Goal: Information Seeking & Learning: Learn about a topic

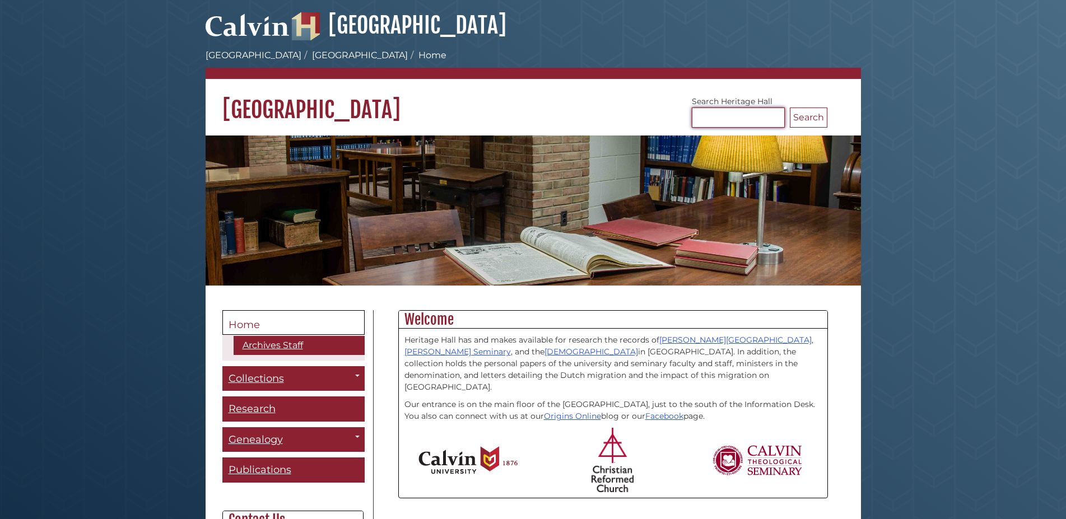
click at [757, 116] on input "Search [GEOGRAPHIC_DATA]" at bounding box center [738, 118] width 93 height 20
click at [290, 461] on link "Web Resources" at bounding box center [269, 463] width 93 height 16
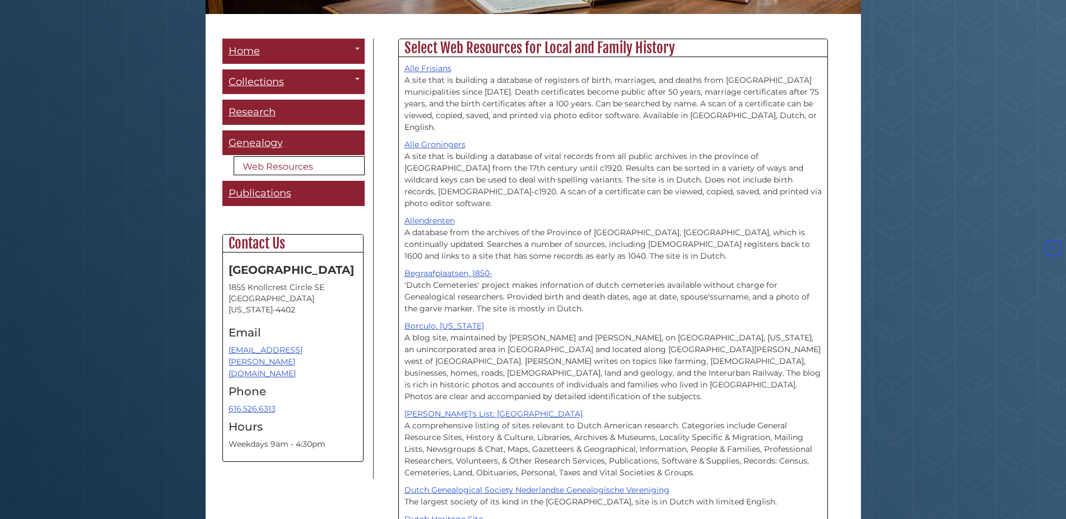
scroll to position [215, 0]
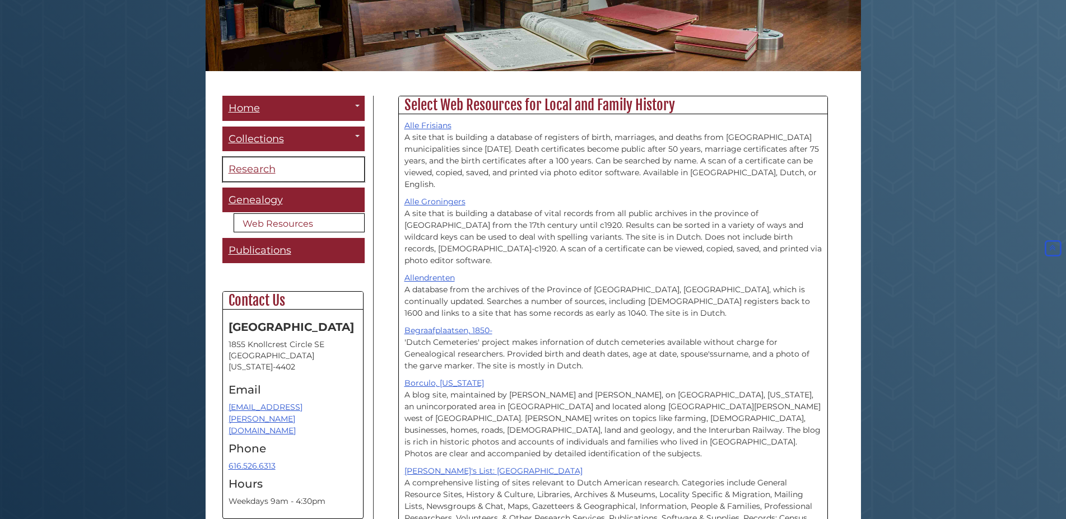
click at [266, 169] on span "Research" at bounding box center [252, 169] width 47 height 12
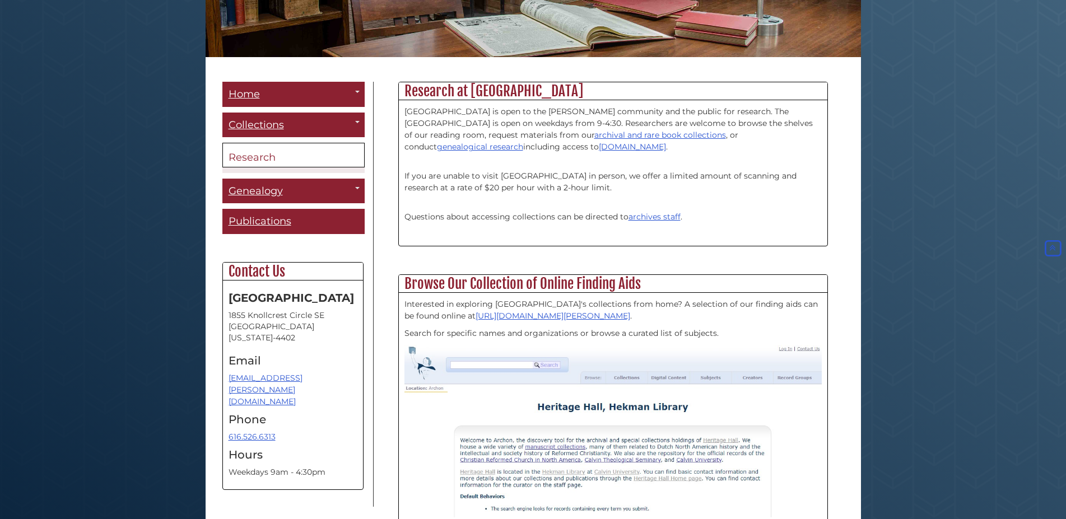
scroll to position [313, 0]
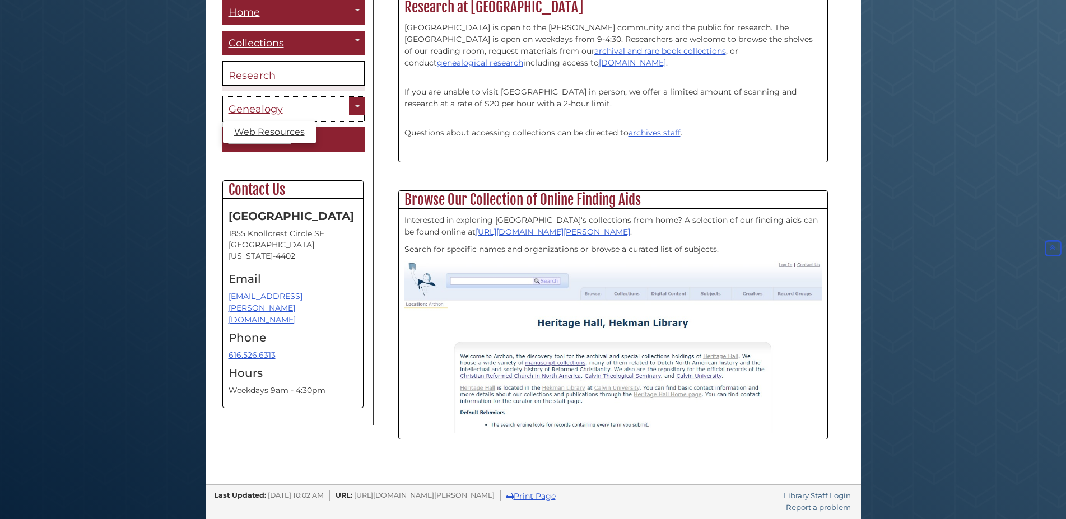
click at [289, 110] on link "Genealogy" at bounding box center [293, 109] width 142 height 25
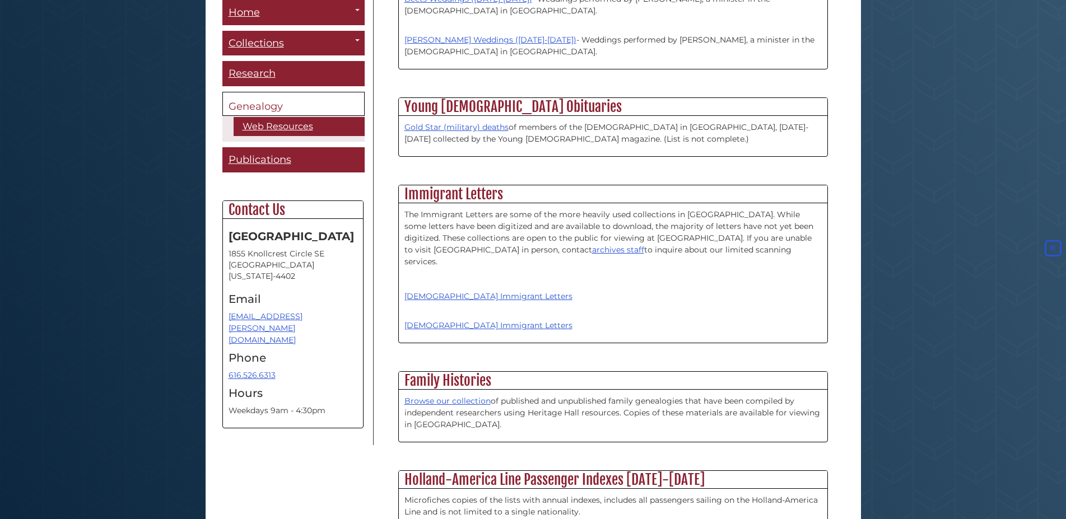
scroll to position [1429, 0]
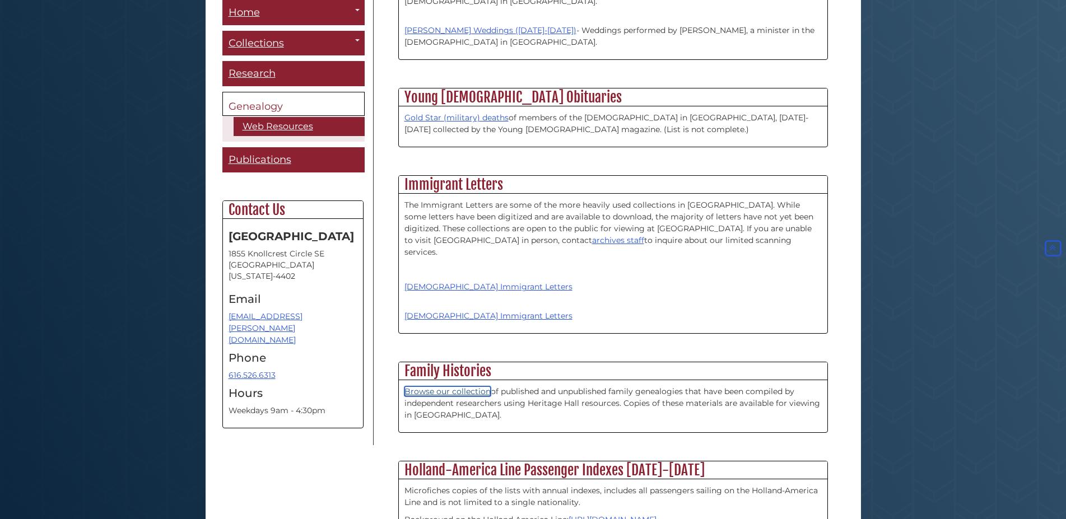
click at [430, 387] on link "Browse our collection" at bounding box center [448, 392] width 86 height 10
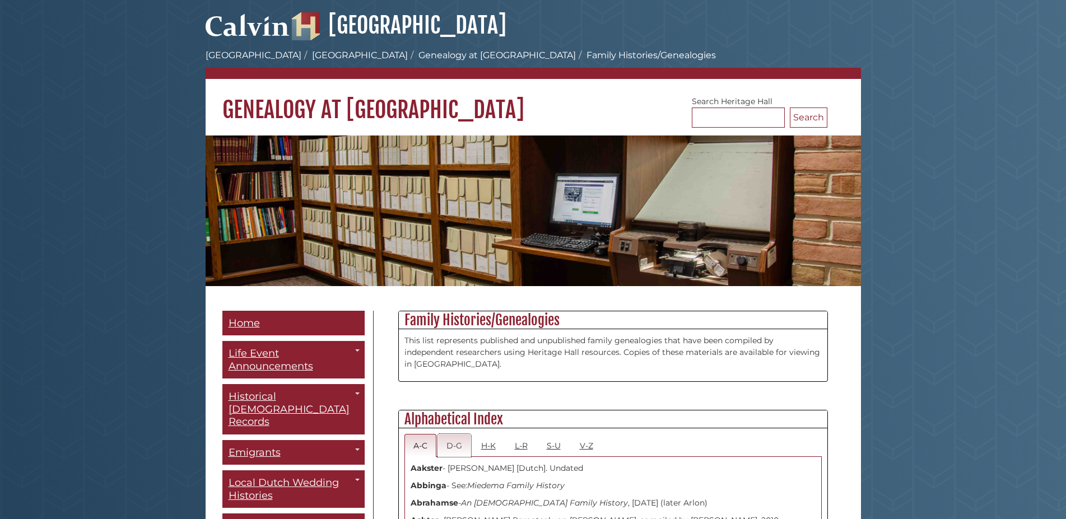
click at [453, 443] on link "D-G" at bounding box center [455, 445] width 34 height 23
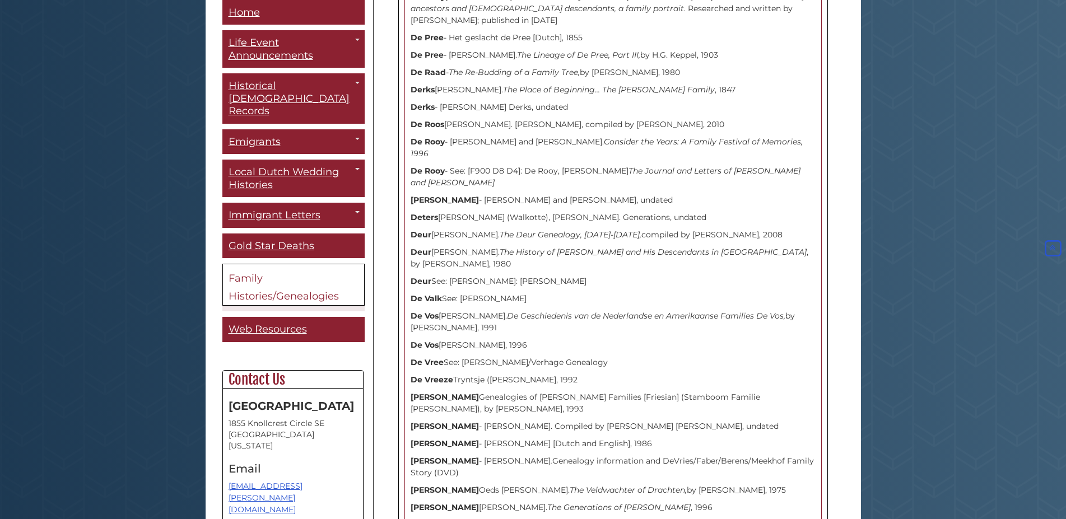
scroll to position [1886, 0]
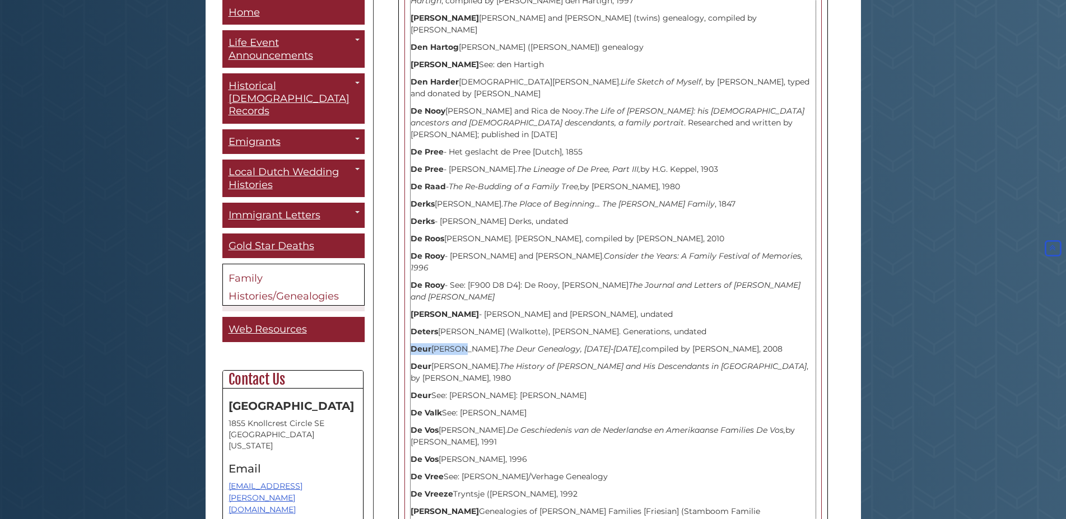
drag, startPoint x: 413, startPoint y: 233, endPoint x: 460, endPoint y: 234, distance: 47.1
click at [460, 344] on p "[PERSON_NAME] [PERSON_NAME]. The Deur Genealogy, [DATE]-[DATE], compiled by [PE…" at bounding box center [613, 350] width 405 height 12
copy p "[PERSON_NAME]"
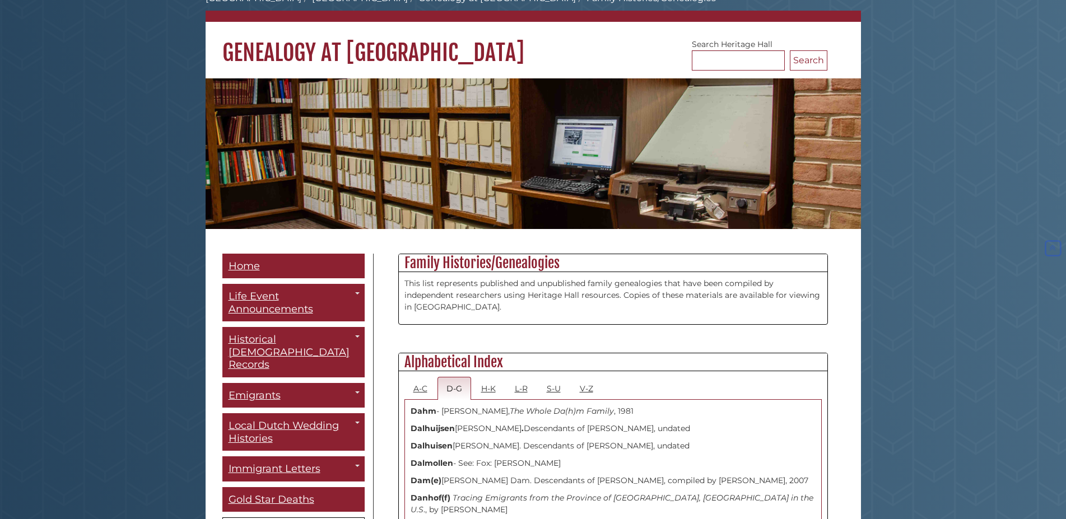
scroll to position [229, 0]
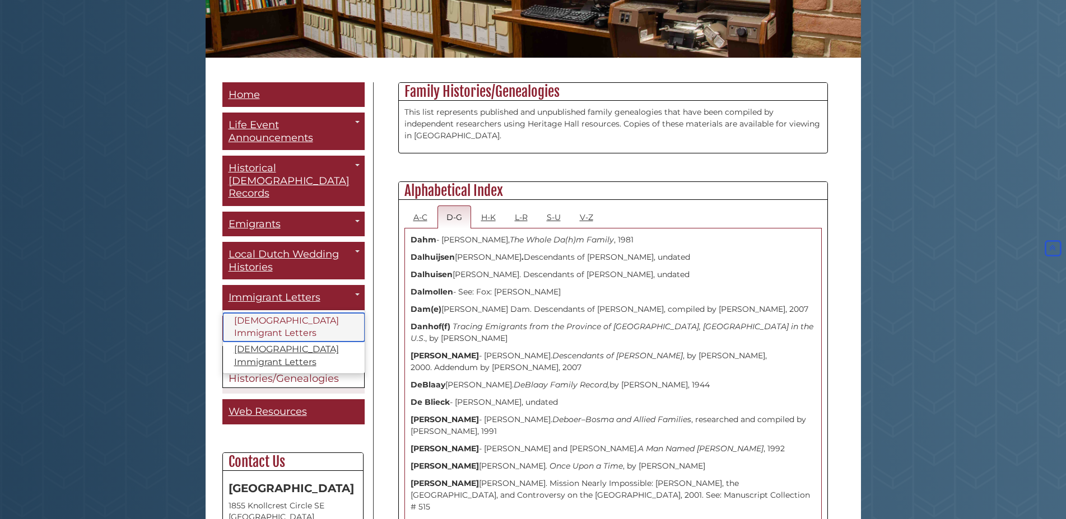
click at [245, 313] on link "[DEMOGRAPHIC_DATA] Immigrant Letters" at bounding box center [294, 327] width 142 height 29
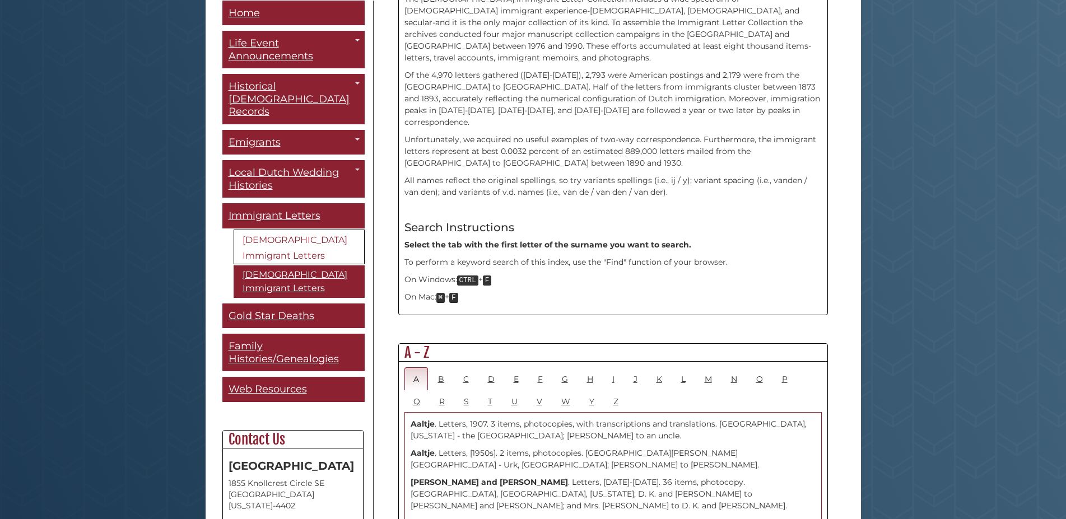
scroll to position [343, 0]
click at [482, 366] on link "D" at bounding box center [491, 377] width 25 height 23
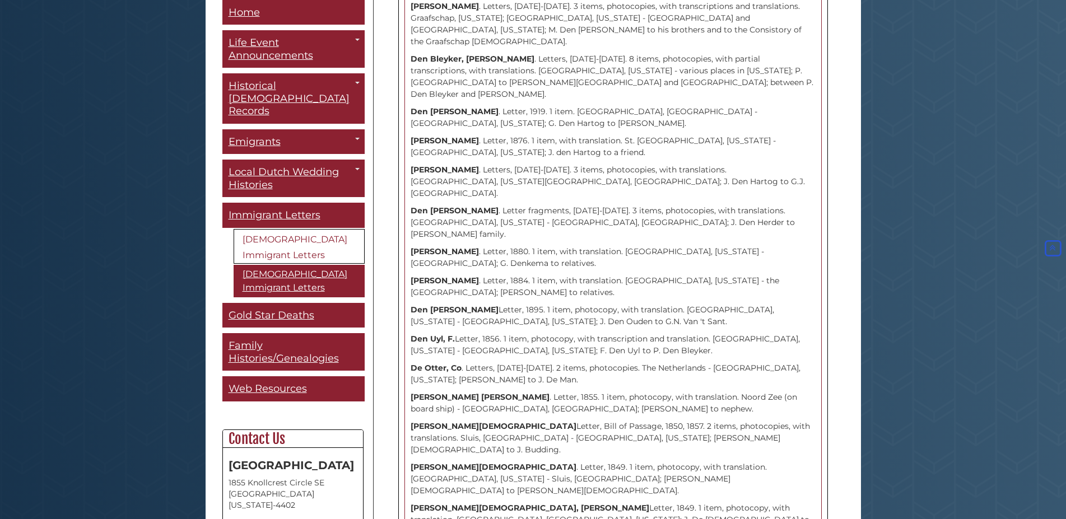
scroll to position [3830, 0]
